Goal: Navigation & Orientation: Find specific page/section

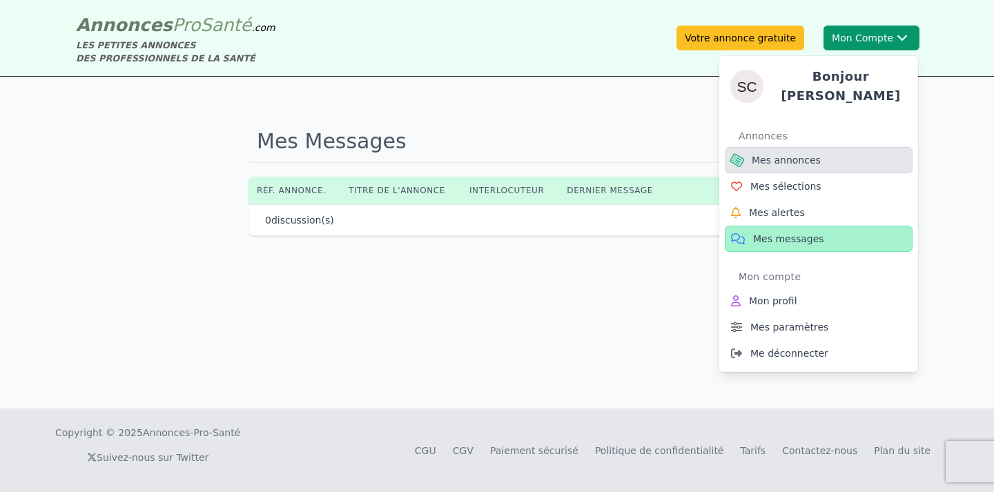
click at [787, 153] on span "Mes annonces" at bounding box center [786, 160] width 69 height 14
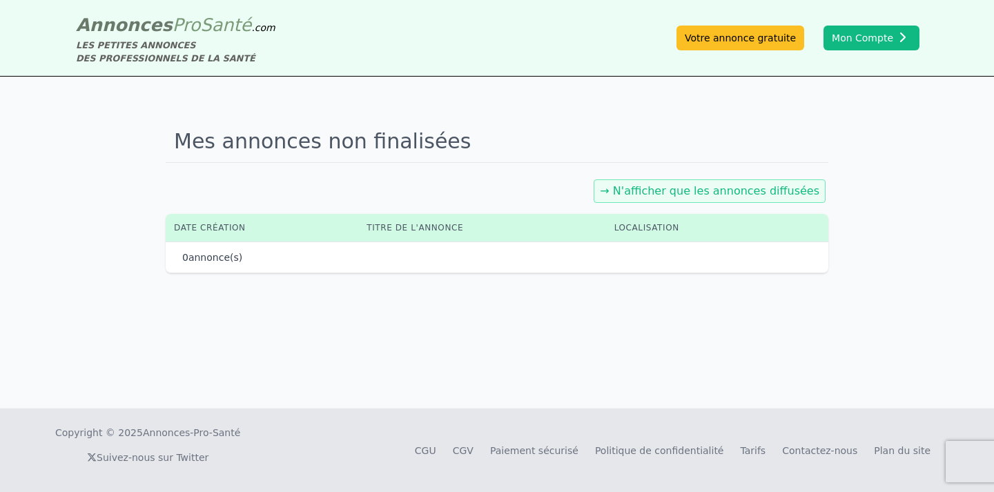
click at [719, 193] on link "→ N'afficher que les annonces diffusées" at bounding box center [710, 190] width 220 height 13
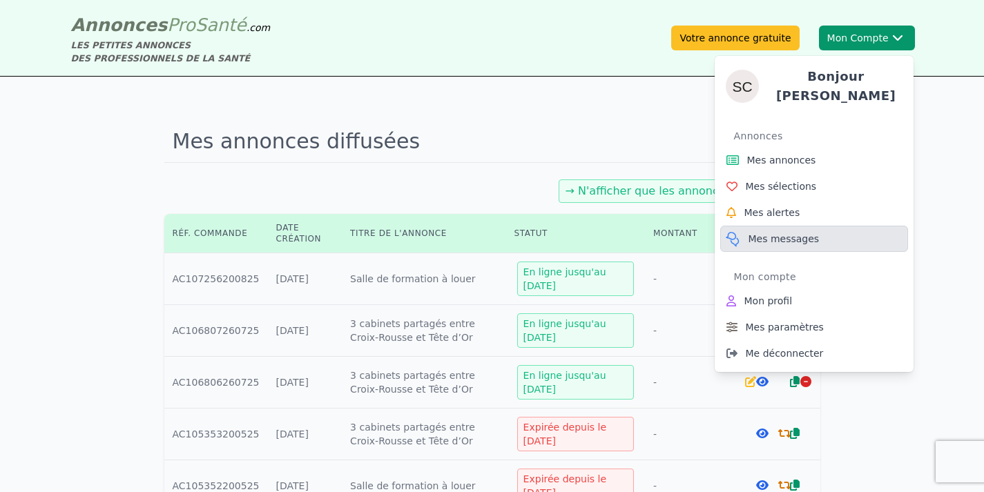
click at [768, 232] on span "Mes messages" at bounding box center [783, 239] width 71 height 14
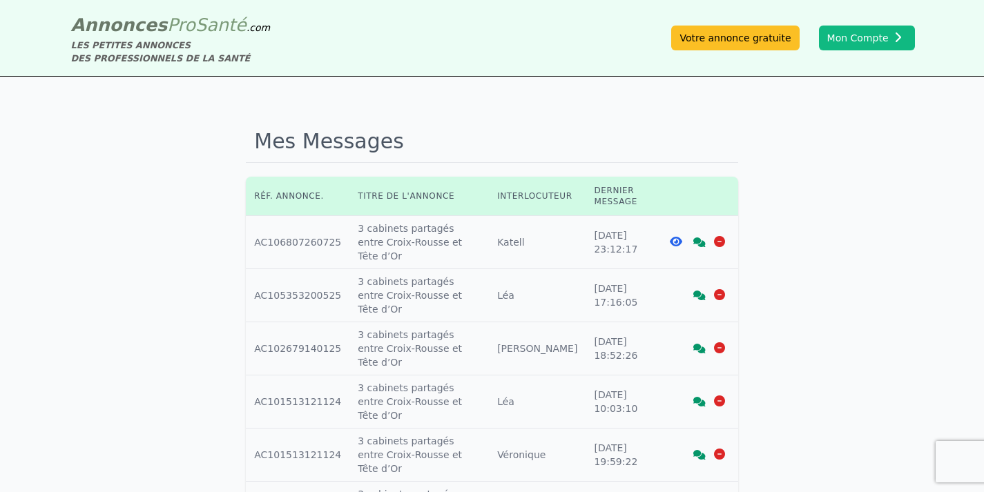
click at [696, 238] on icon at bounding box center [699, 243] width 12 height 10
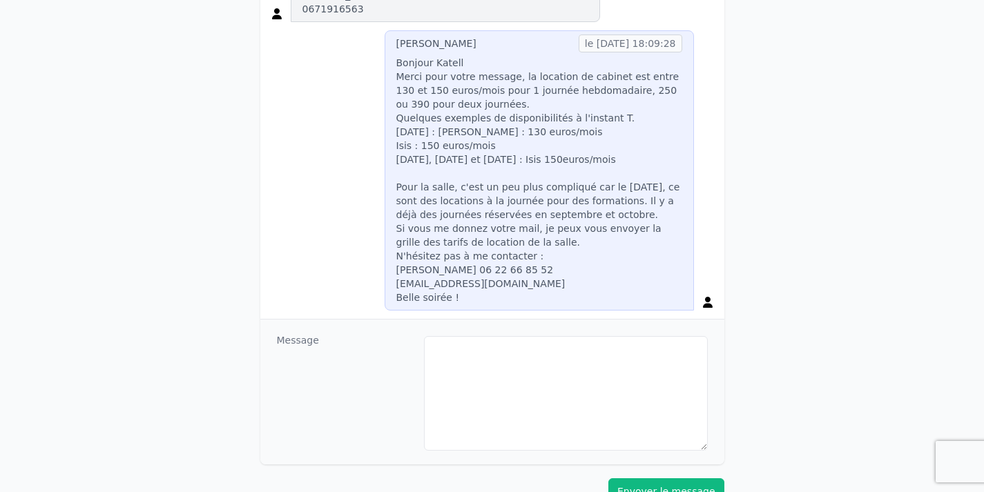
scroll to position [357, 0]
